Goal: Information Seeking & Learning: Learn about a topic

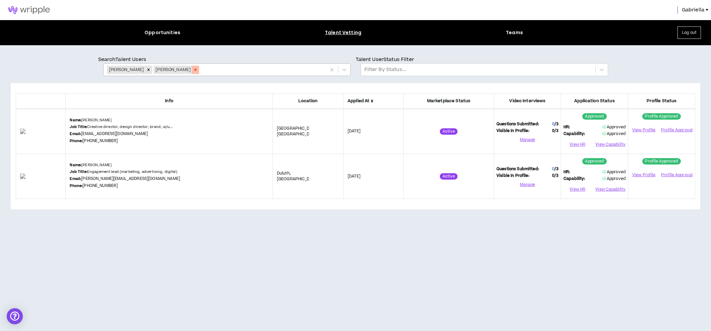
click at [198, 71] on icon "Remove Andrea Pimentel" at bounding box center [195, 69] width 5 height 5
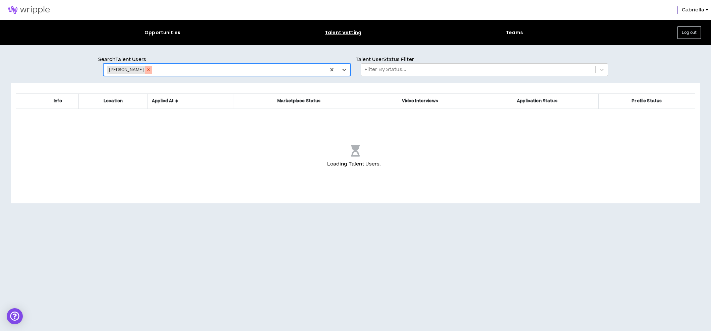
click at [150, 69] on icon "Remove Andrea Pedersen" at bounding box center [148, 69] width 5 height 5
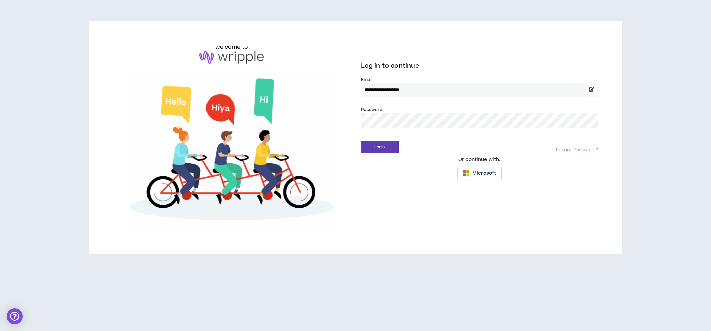
click at [379, 147] on button "Login" at bounding box center [380, 147] width 38 height 12
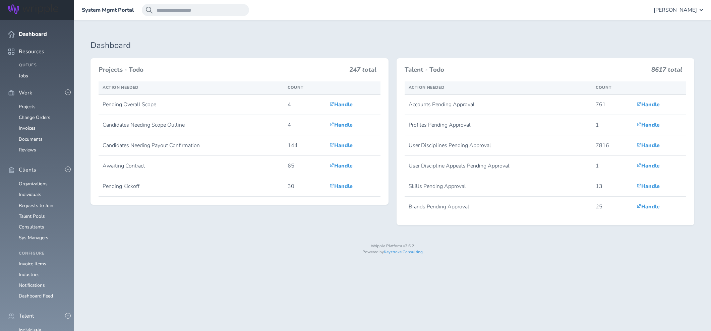
click at [670, 7] on span "[PERSON_NAME]" at bounding box center [675, 10] width 43 height 6
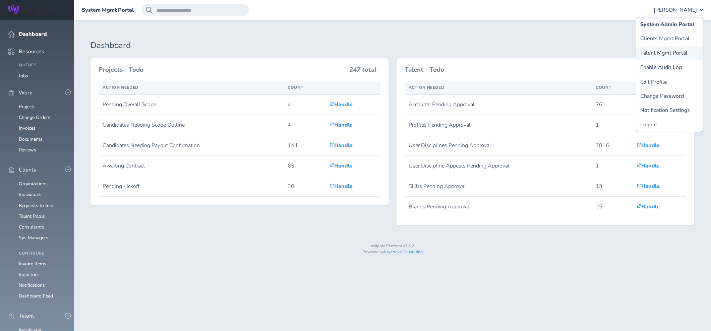
click at [661, 55] on link "Talent Mgmt Portal" at bounding box center [669, 53] width 66 height 14
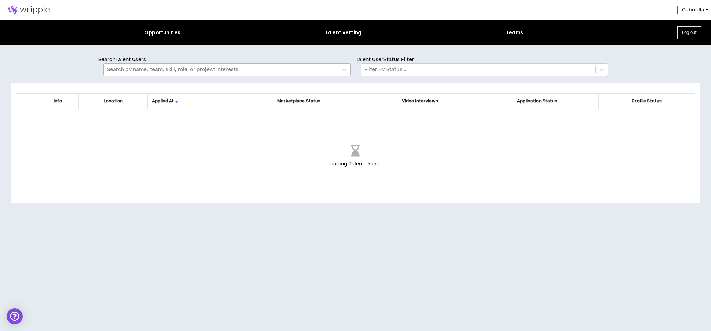
click at [212, 72] on div at bounding box center [221, 69] width 228 height 9
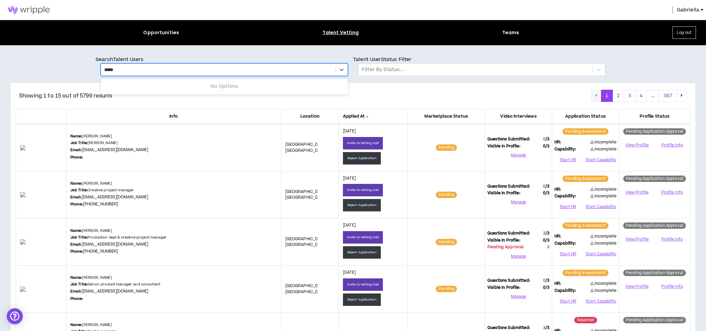
type input "******"
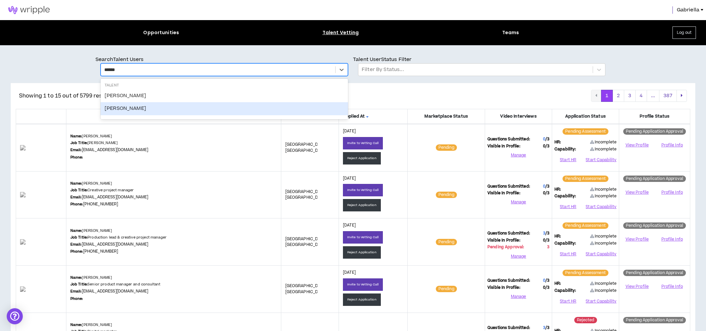
click at [124, 110] on div "[PERSON_NAME]" at bounding box center [224, 108] width 247 height 13
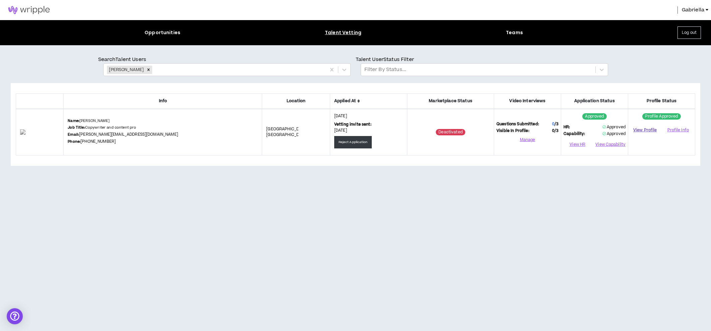
click at [646, 130] on link "View Profile" at bounding box center [644, 130] width 29 height 12
click at [42, 14] on link at bounding box center [29, 10] width 58 height 20
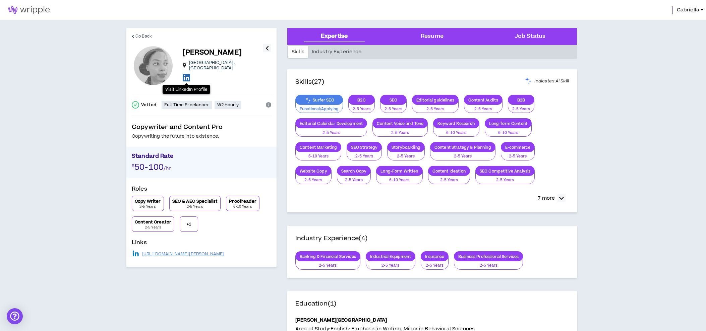
click at [187, 75] on icon at bounding box center [186, 77] width 7 height 8
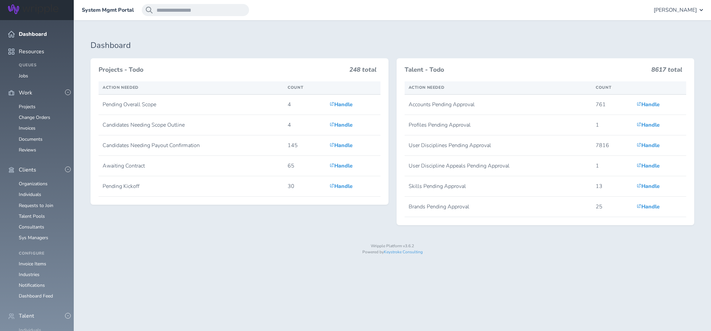
click at [29, 327] on link "Individuals" at bounding box center [30, 330] width 22 height 6
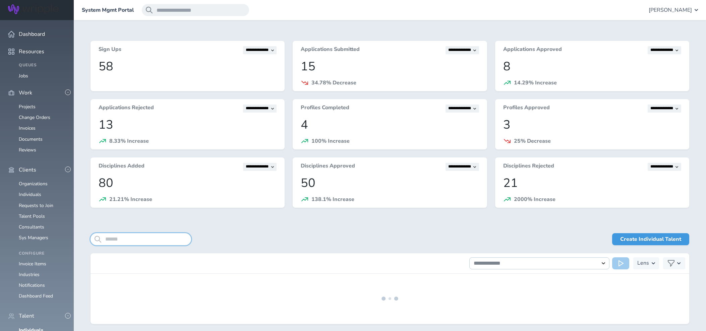
click at [154, 240] on input "search" at bounding box center [140, 239] width 101 height 12
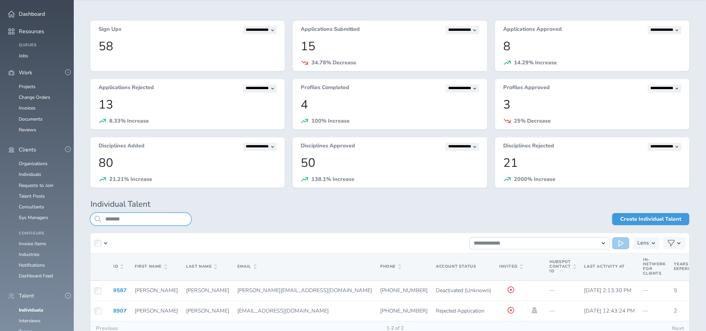
scroll to position [21, 0]
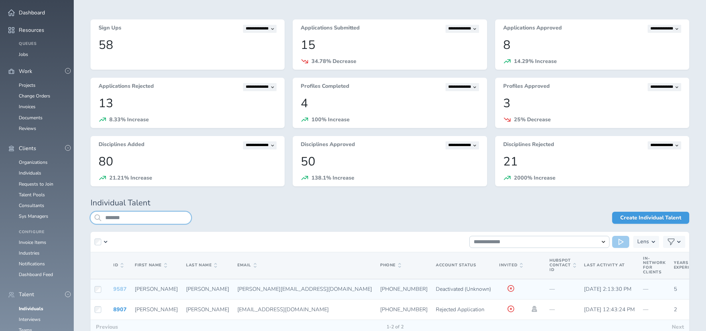
type input "*******"
click at [118, 288] on link "9587" at bounding box center [119, 289] width 13 height 7
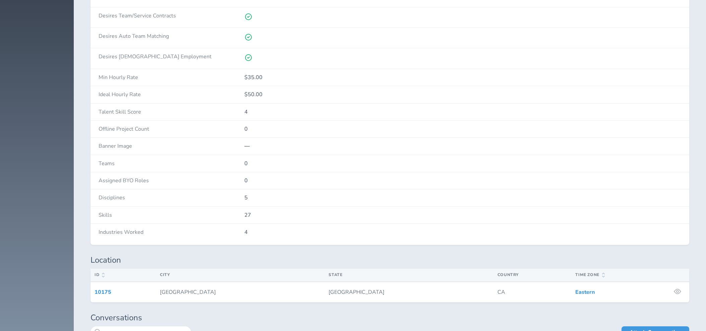
scroll to position [1467, 0]
